Goal: Information Seeking & Learning: Check status

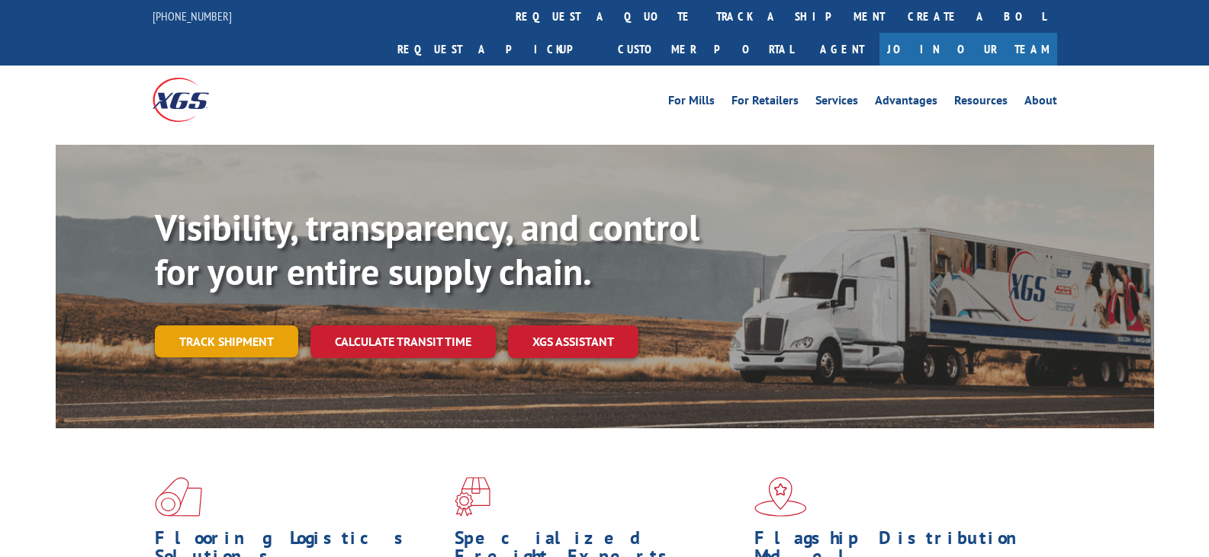
click at [204, 326] on link "Track shipment" at bounding box center [226, 342] width 143 height 32
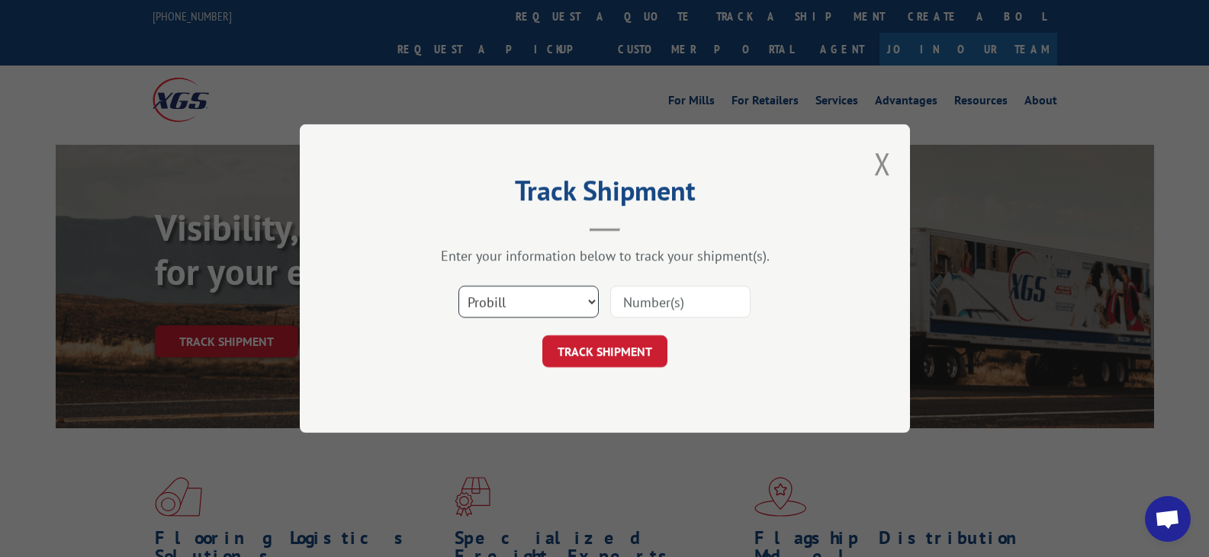
drag, startPoint x: 544, startPoint y: 306, endPoint x: 527, endPoint y: 304, distance: 16.8
click at [544, 306] on select "Select category... Probill BOL PO" at bounding box center [528, 302] width 140 height 32
select select "bol"
click at [458, 286] on select "Select category... Probill BOL PO" at bounding box center [528, 302] width 140 height 32
drag, startPoint x: 619, startPoint y: 305, endPoint x: 631, endPoint y: 303, distance: 11.5
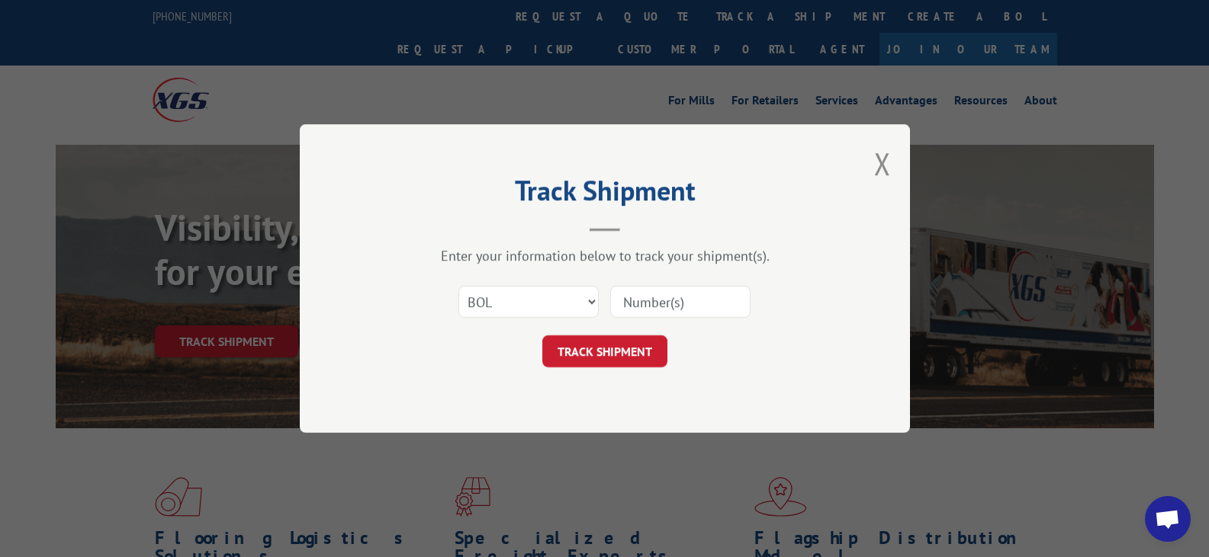
click at [622, 304] on input at bounding box center [680, 302] width 140 height 32
paste input "6100048256"
type input "6100048256"
click button "TRACK SHIPMENT" at bounding box center [604, 351] width 125 height 32
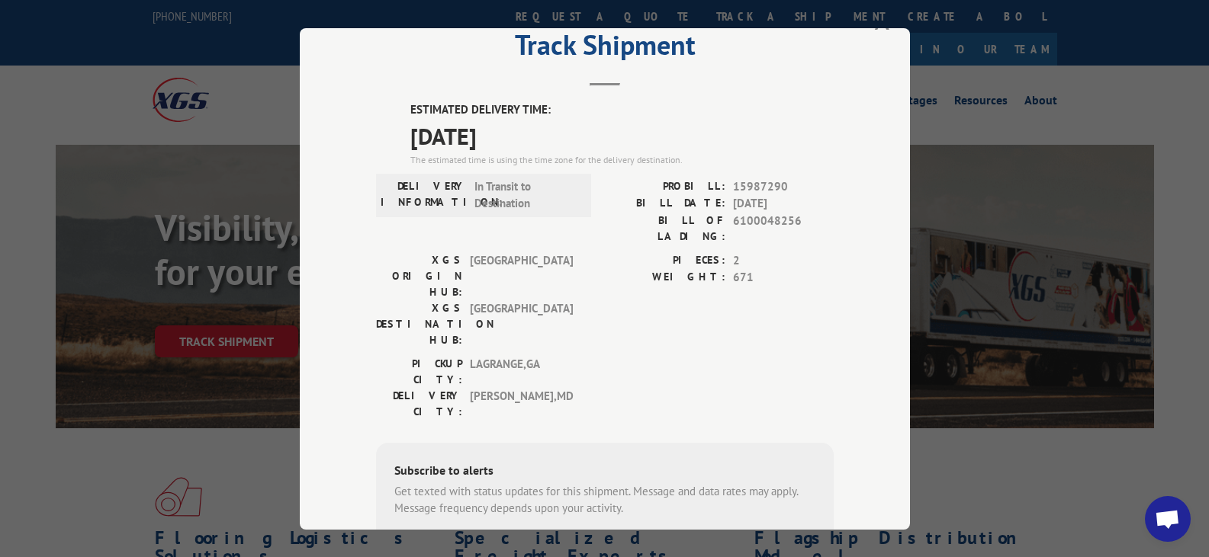
scroll to position [32, 0]
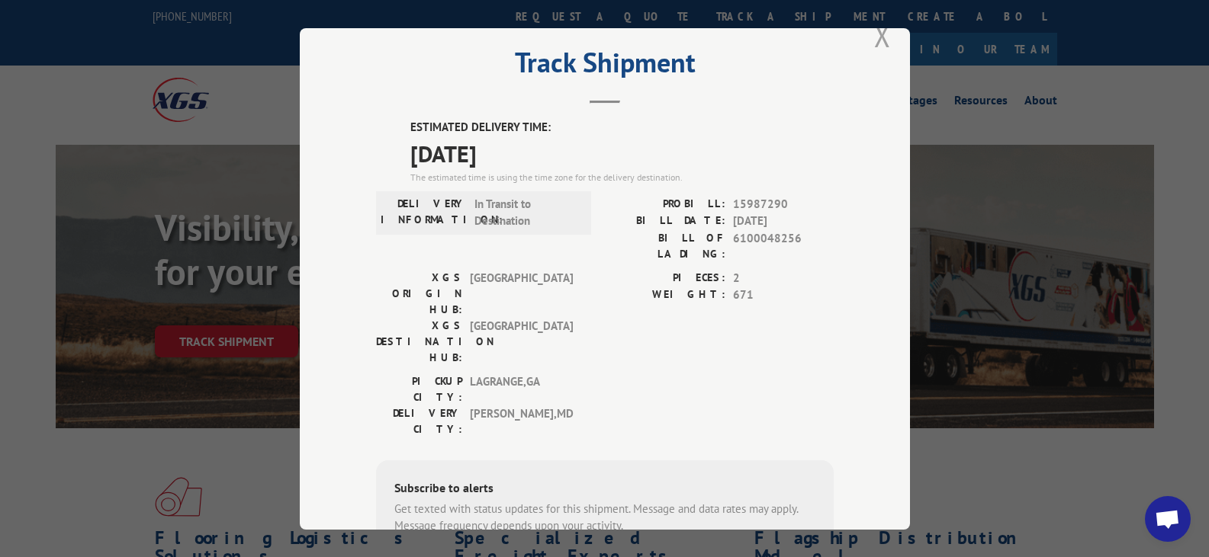
click at [884, 39] on button "Close modal" at bounding box center [882, 35] width 17 height 40
